Goal: Find specific page/section: Find specific page/section

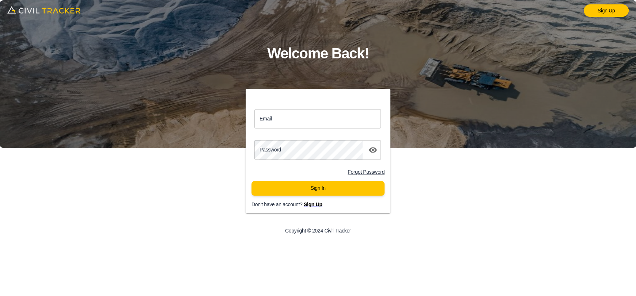
drag, startPoint x: 313, startPoint y: 123, endPoint x: 317, endPoint y: 128, distance: 5.8
click at [313, 123] on input "Email" at bounding box center [317, 118] width 126 height 19
type input "[EMAIL_ADDRESS][DOMAIN_NAME]"
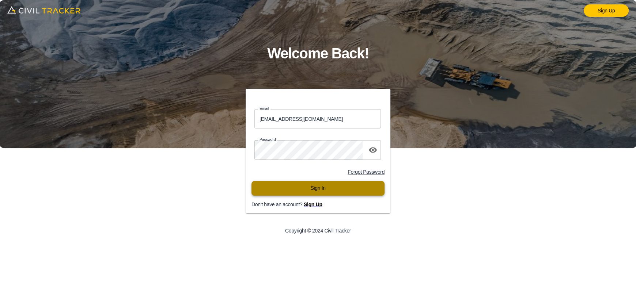
click at [312, 185] on button "Sign In" at bounding box center [317, 188] width 133 height 15
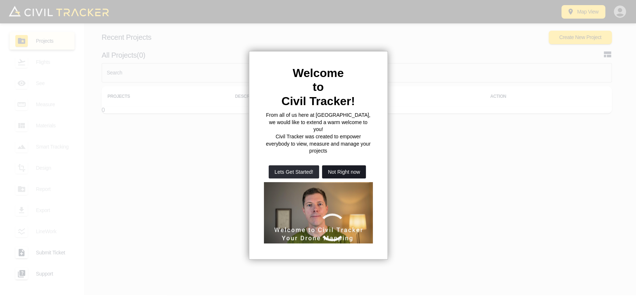
click at [346, 166] on button "Not Right now" at bounding box center [344, 172] width 44 height 13
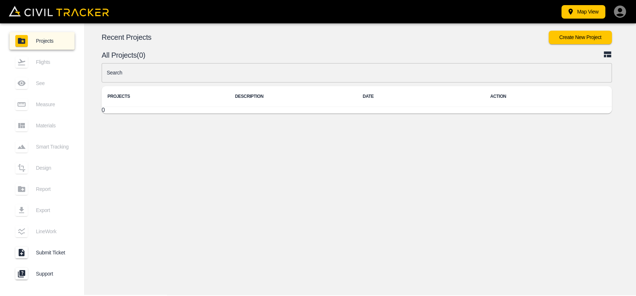
click at [622, 7] on icon "button" at bounding box center [619, 11] width 12 height 12
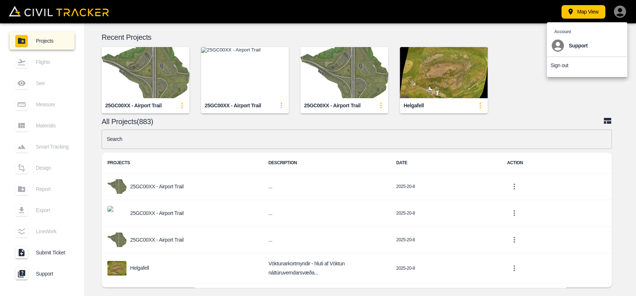
click at [463, 12] on div at bounding box center [318, 148] width 636 height 296
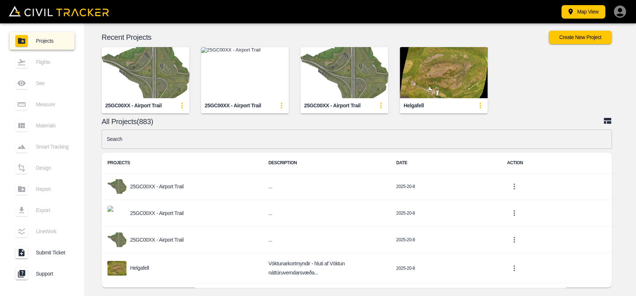
click at [271, 64] on div "Account Support Sign out" at bounding box center [318, 156] width 636 height 280
click at [265, 62] on img "button" at bounding box center [245, 72] width 88 height 51
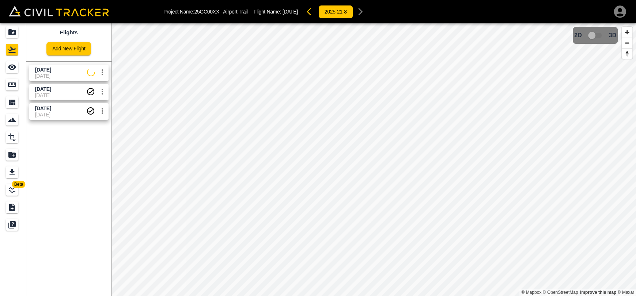
drag, startPoint x: 68, startPoint y: 69, endPoint x: 38, endPoint y: 69, distance: 30.0
click at [68, 69] on span "[DATE]" at bounding box center [61, 69] width 52 height 7
click at [8, 71] on icon "See" at bounding box center [12, 67] width 9 height 9
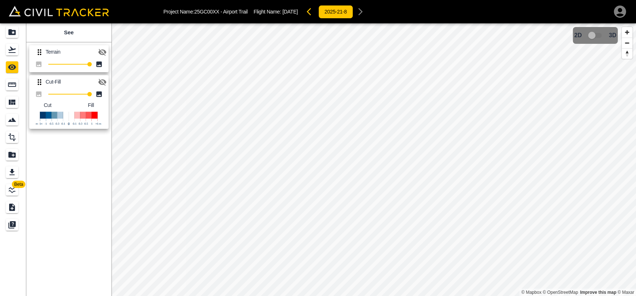
click at [99, 49] on icon "button" at bounding box center [102, 52] width 8 height 7
click at [99, 49] on icon "button" at bounding box center [102, 52] width 9 height 9
click at [10, 52] on icon "Flights" at bounding box center [12, 49] width 9 height 9
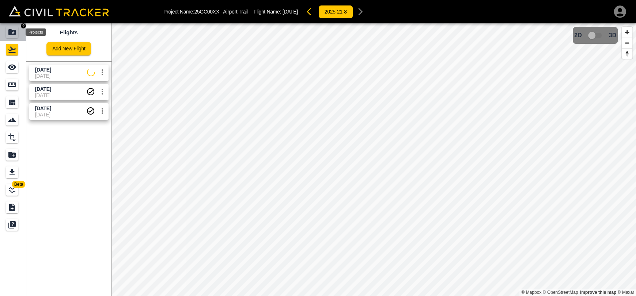
click at [14, 36] on div "Projects" at bounding box center [12, 32] width 12 height 12
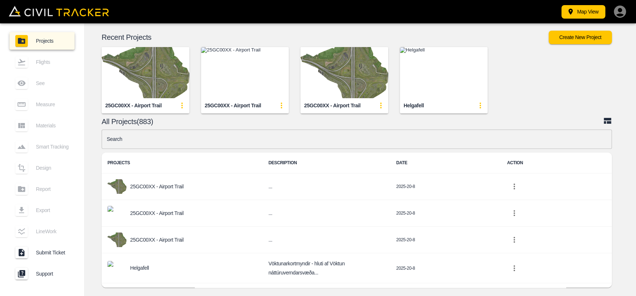
click at [240, 75] on img "button" at bounding box center [245, 72] width 88 height 51
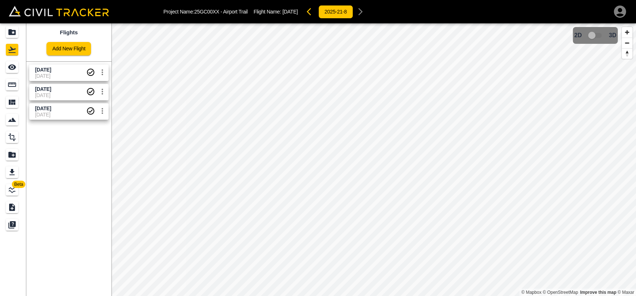
drag, startPoint x: 60, startPoint y: 70, endPoint x: 53, endPoint y: 70, distance: 6.2
click at [51, 70] on span "[DATE]" at bounding box center [43, 70] width 16 height 6
drag, startPoint x: 11, startPoint y: 66, endPoint x: 33, endPoint y: 68, distance: 22.0
click at [11, 66] on icon "See" at bounding box center [12, 67] width 9 height 9
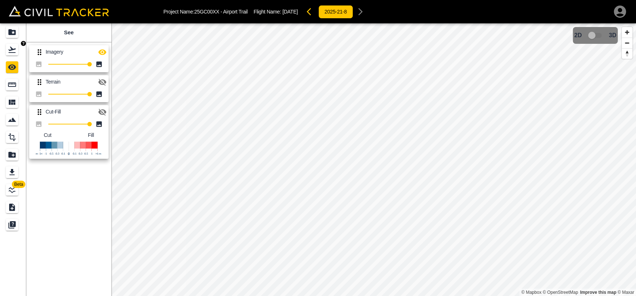
click at [14, 51] on icon "Flights" at bounding box center [12, 49] width 9 height 9
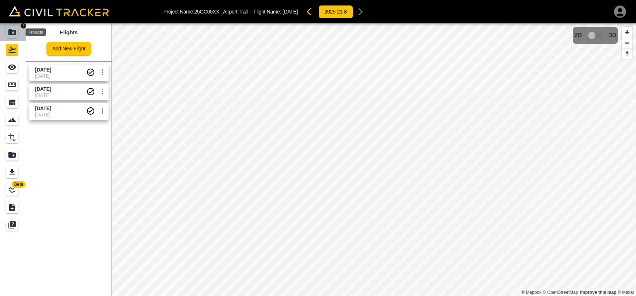
click at [14, 30] on icon "Projects" at bounding box center [11, 32] width 7 height 6
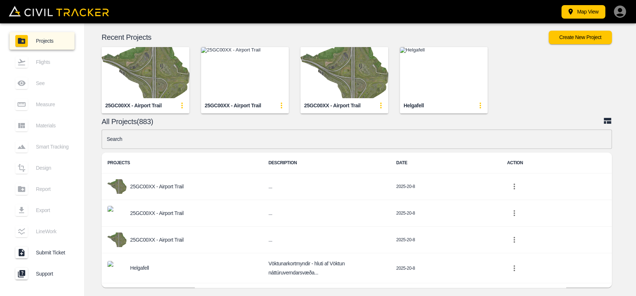
click at [335, 64] on img "button" at bounding box center [344, 72] width 88 height 51
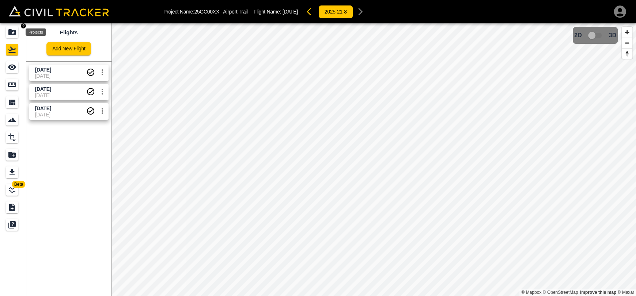
click at [14, 30] on icon "Projects" at bounding box center [12, 32] width 9 height 9
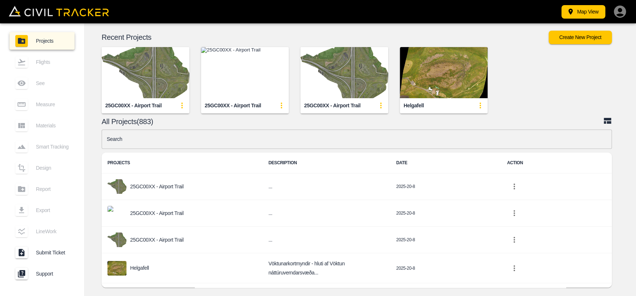
click at [138, 58] on img "button" at bounding box center [146, 72] width 88 height 51
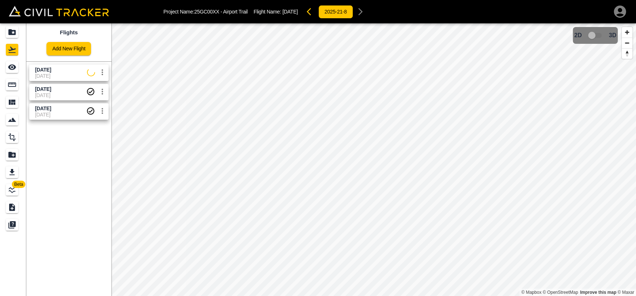
click at [86, 69] on span "[DATE]" at bounding box center [61, 69] width 52 height 7
click at [10, 68] on icon "See" at bounding box center [12, 67] width 8 height 5
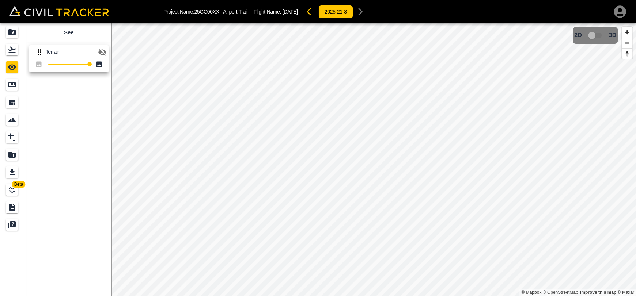
click at [104, 50] on icon "button" at bounding box center [102, 52] width 8 height 7
drag, startPoint x: 5, startPoint y: 49, endPoint x: 10, endPoint y: 51, distance: 5.3
click at [5, 49] on link at bounding box center [13, 50] width 26 height 18
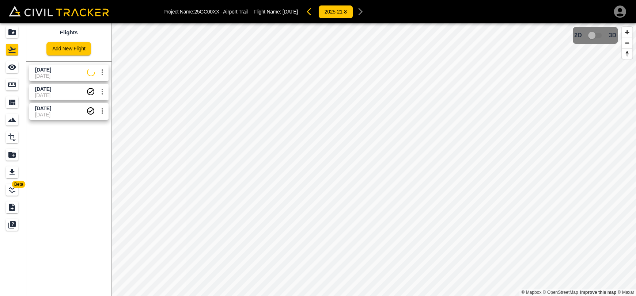
click at [41, 68] on span "[DATE]" at bounding box center [43, 70] width 16 height 6
click at [9, 69] on icon "See" at bounding box center [12, 67] width 9 height 9
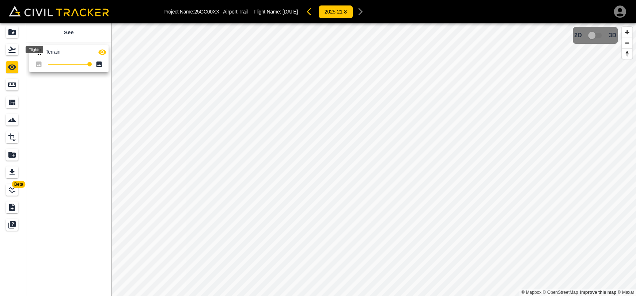
click at [16, 44] on div "Flights" at bounding box center [12, 50] width 12 height 12
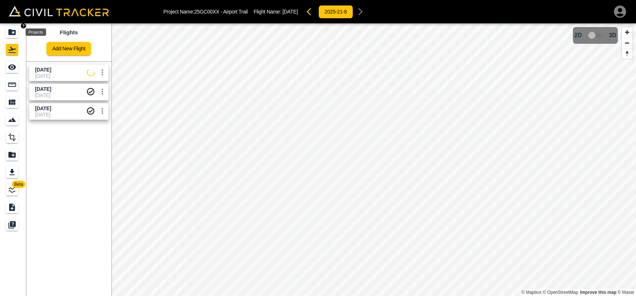
click at [15, 30] on icon "Projects" at bounding box center [11, 32] width 7 height 6
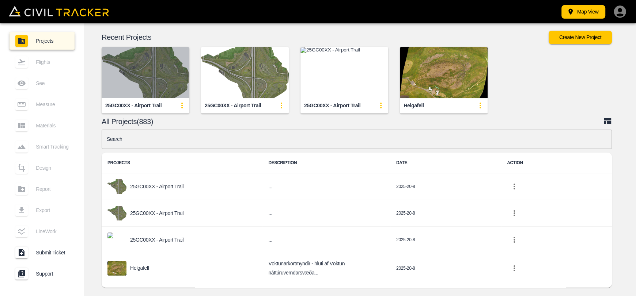
click at [133, 65] on img "button" at bounding box center [146, 72] width 88 height 51
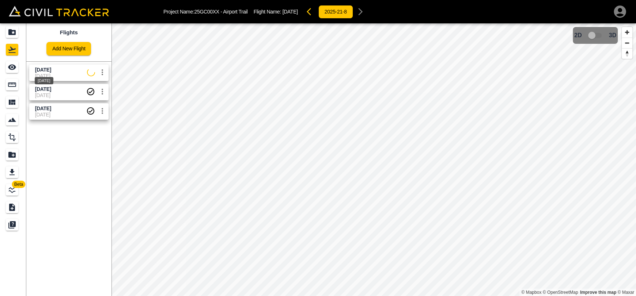
click at [53, 76] on div "[DATE]" at bounding box center [44, 78] width 20 height 13
click at [6, 68] on div "See" at bounding box center [12, 67] width 12 height 12
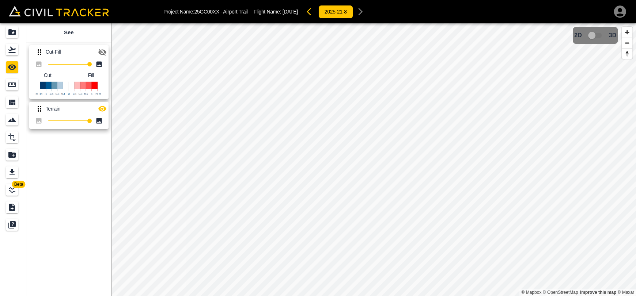
drag, startPoint x: 102, startPoint y: 50, endPoint x: 105, endPoint y: 58, distance: 8.7
click at [103, 50] on icon "button" at bounding box center [102, 52] width 8 height 7
click at [102, 110] on icon "button" at bounding box center [102, 108] width 8 height 5
click at [11, 53] on icon "Flights" at bounding box center [11, 50] width 7 height 6
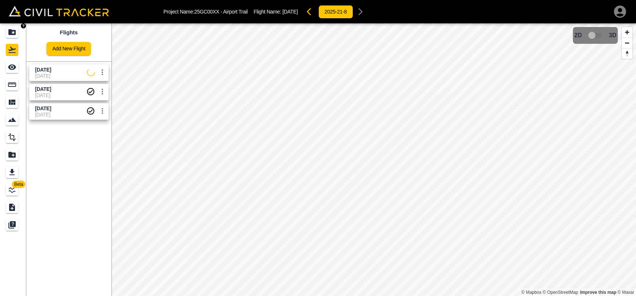
click at [18, 36] on div "Projects" at bounding box center [13, 32] width 15 height 12
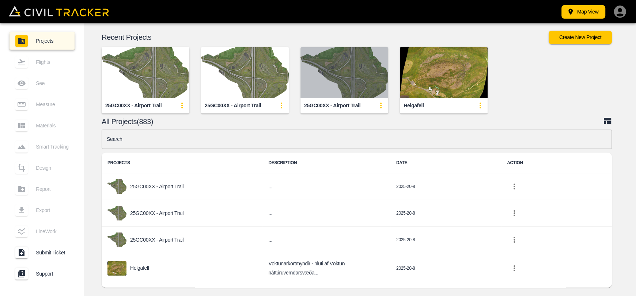
click at [334, 74] on img "button" at bounding box center [344, 72] width 88 height 51
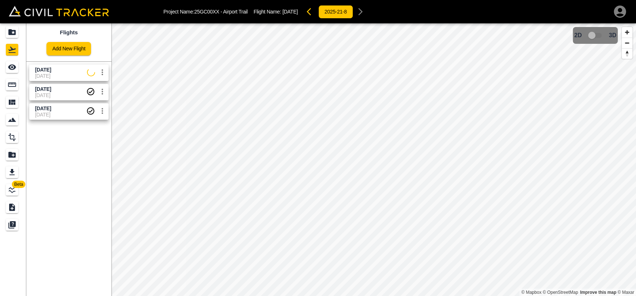
click at [70, 107] on span "[DATE]" at bounding box center [60, 108] width 51 height 7
click at [51, 106] on span "[DATE]" at bounding box center [43, 109] width 16 height 6
click at [586, 35] on span "3D model not uploaded yet" at bounding box center [595, 35] width 21 height 14
click at [58, 95] on span "[DATE]" at bounding box center [60, 95] width 51 height 6
click at [595, 34] on input "checkbox" at bounding box center [592, 35] width 42 height 14
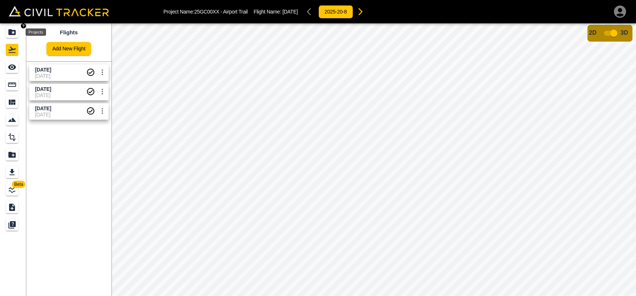
click at [14, 34] on icon "Projects" at bounding box center [11, 32] width 7 height 6
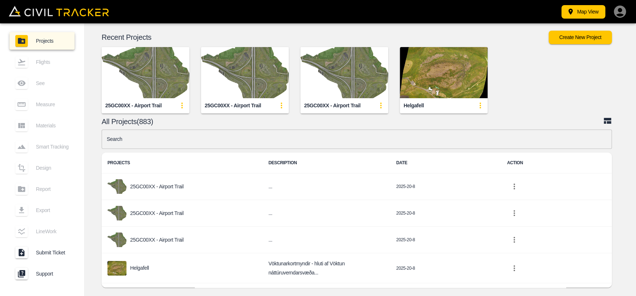
click at [263, 66] on img "button" at bounding box center [245, 72] width 88 height 51
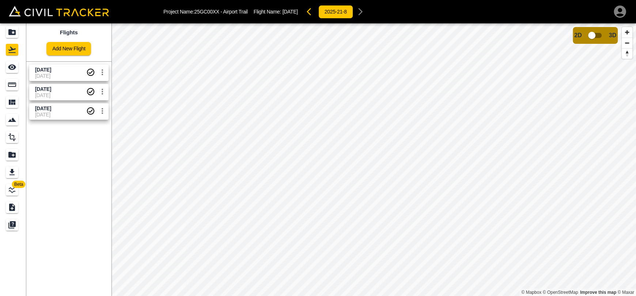
click at [62, 112] on span "[DATE]" at bounding box center [60, 115] width 51 height 6
click at [67, 108] on span "[DATE]" at bounding box center [60, 108] width 51 height 7
click at [51, 88] on span "[DATE]" at bounding box center [43, 89] width 16 height 6
click at [594, 37] on span "3D model not uploaded yet" at bounding box center [595, 35] width 21 height 14
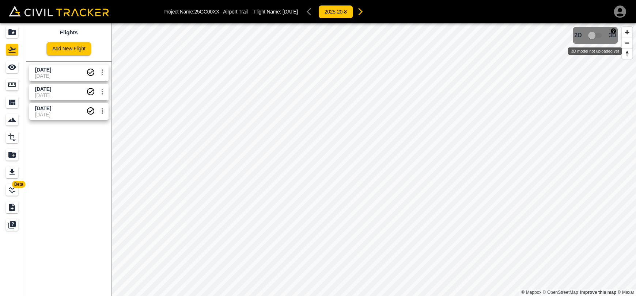
click at [594, 37] on span "3D model not uploaded yet" at bounding box center [595, 35] width 21 height 14
click at [8, 61] on link at bounding box center [13, 67] width 26 height 18
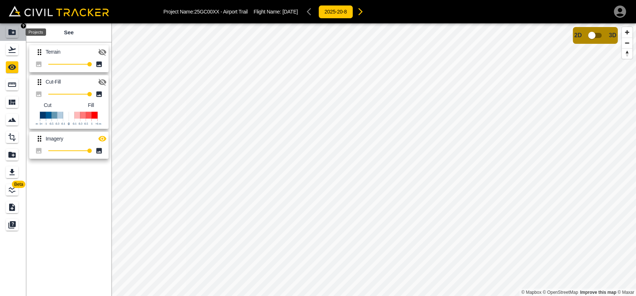
click at [19, 28] on div "Projects" at bounding box center [13, 32] width 15 height 12
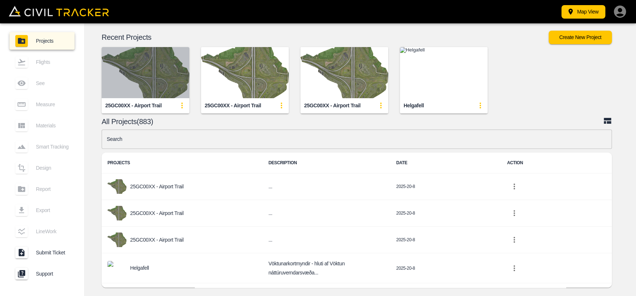
click at [121, 68] on img "button" at bounding box center [146, 72] width 88 height 51
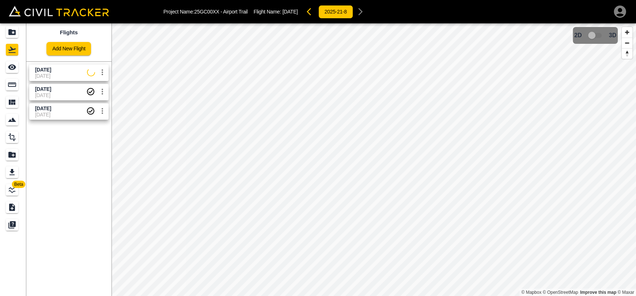
click at [74, 72] on span "[DATE]" at bounding box center [61, 69] width 52 height 7
click at [12, 71] on icon "See" at bounding box center [12, 67] width 9 height 9
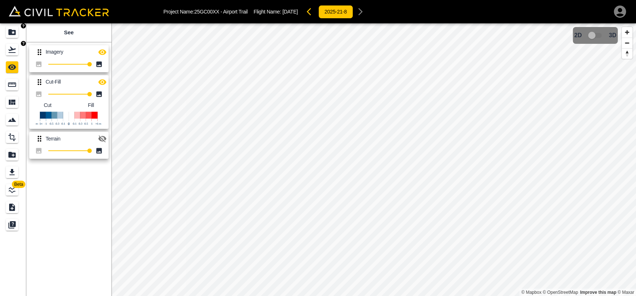
click at [15, 47] on icon "Flights" at bounding box center [12, 49] width 9 height 9
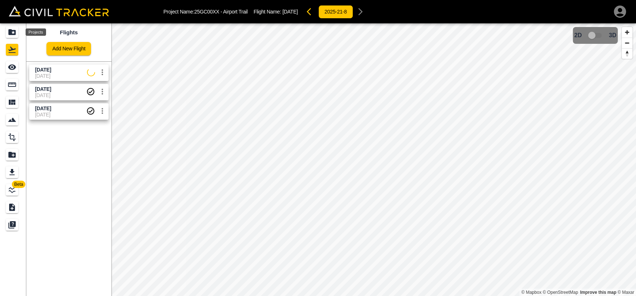
click at [13, 35] on icon "Projects" at bounding box center [12, 32] width 9 height 9
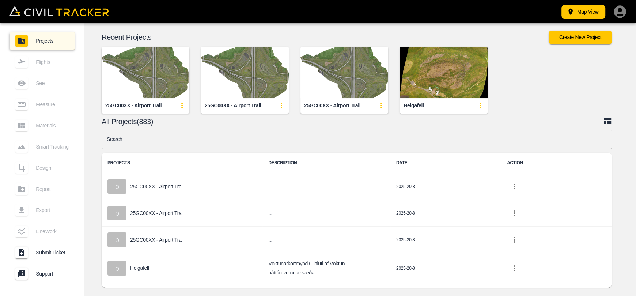
click at [224, 75] on img "button" at bounding box center [245, 72] width 88 height 51
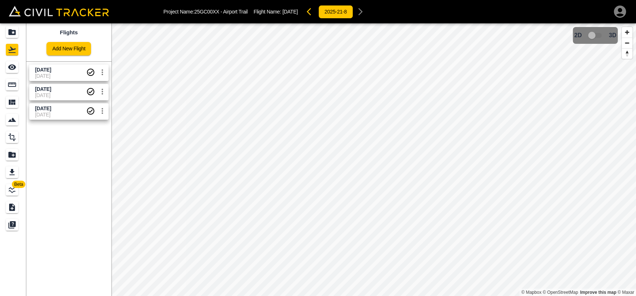
click at [65, 91] on span "[DATE]" at bounding box center [60, 89] width 51 height 7
click at [51, 106] on span "[DATE]" at bounding box center [43, 109] width 16 height 6
